Goal: Transaction & Acquisition: Purchase product/service

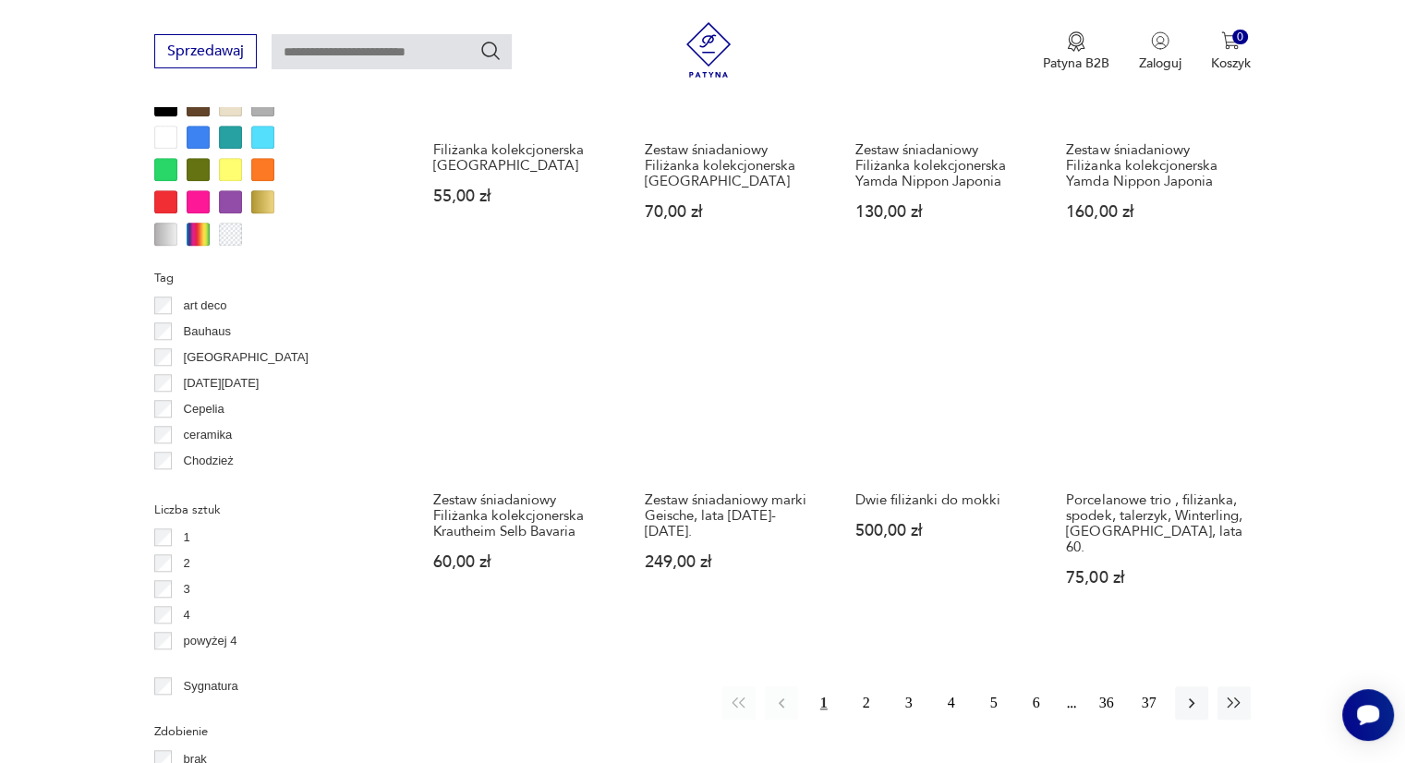
scroll to position [1782, 0]
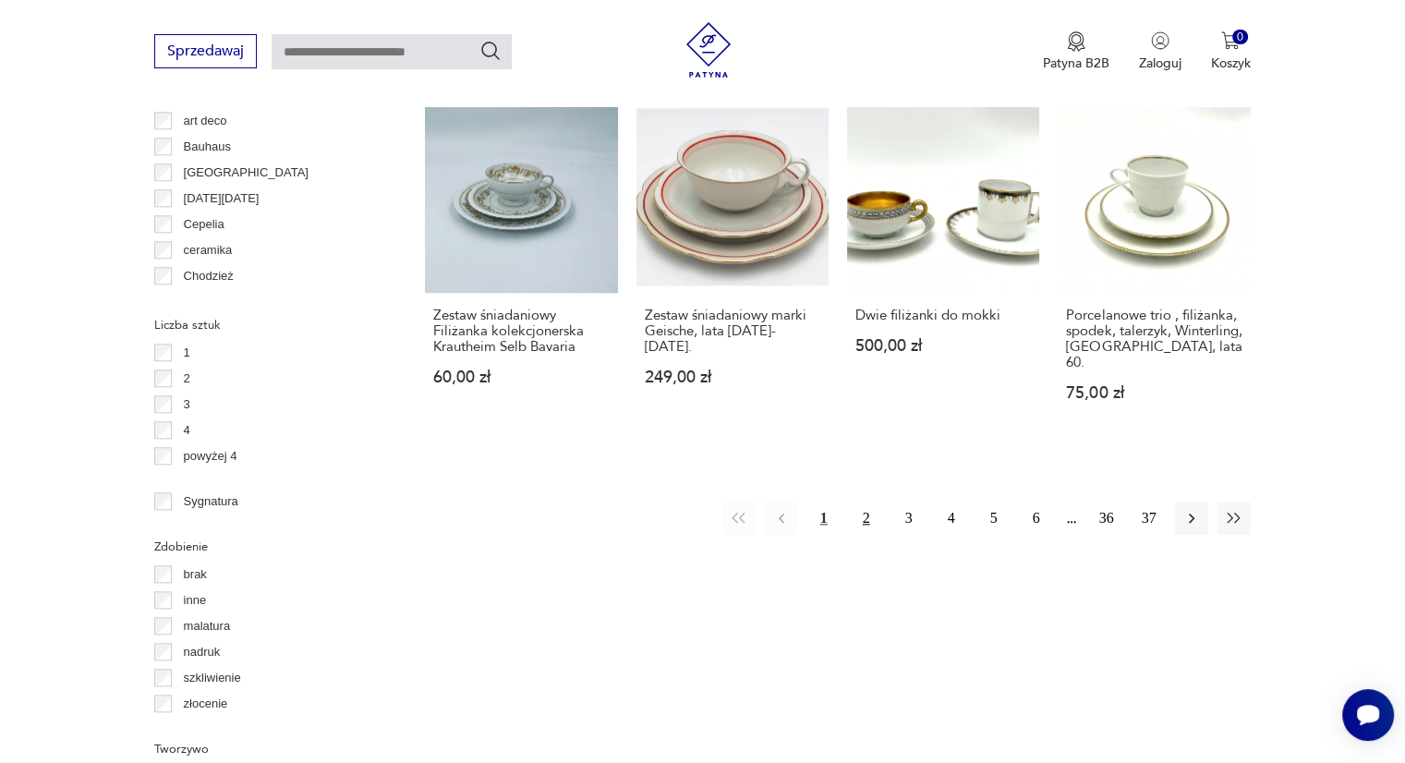
click at [860, 502] on button "2" at bounding box center [866, 518] width 33 height 33
